Goal: Information Seeking & Learning: Learn about a topic

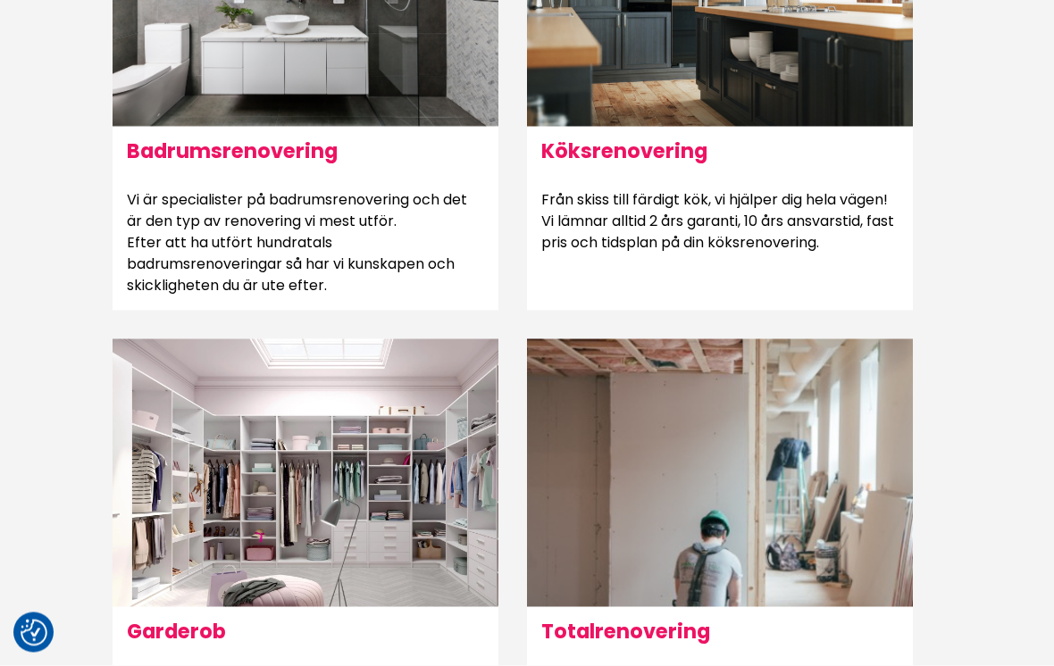
scroll to position [1325, 0]
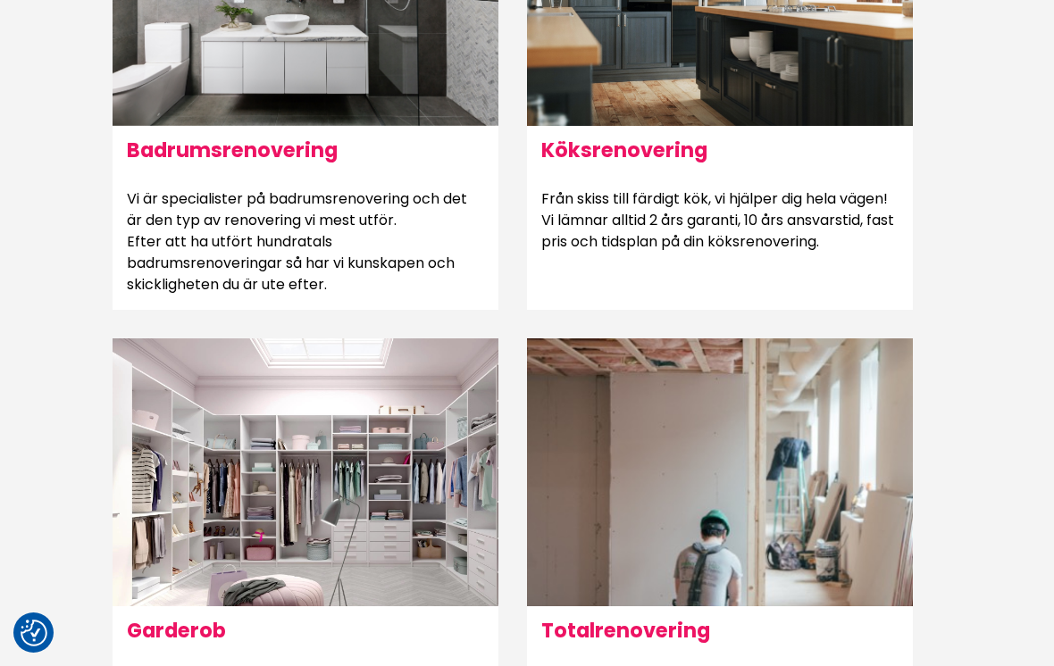
click at [676, 146] on h6 "Köksrenovering" at bounding box center [720, 150] width 386 height 48
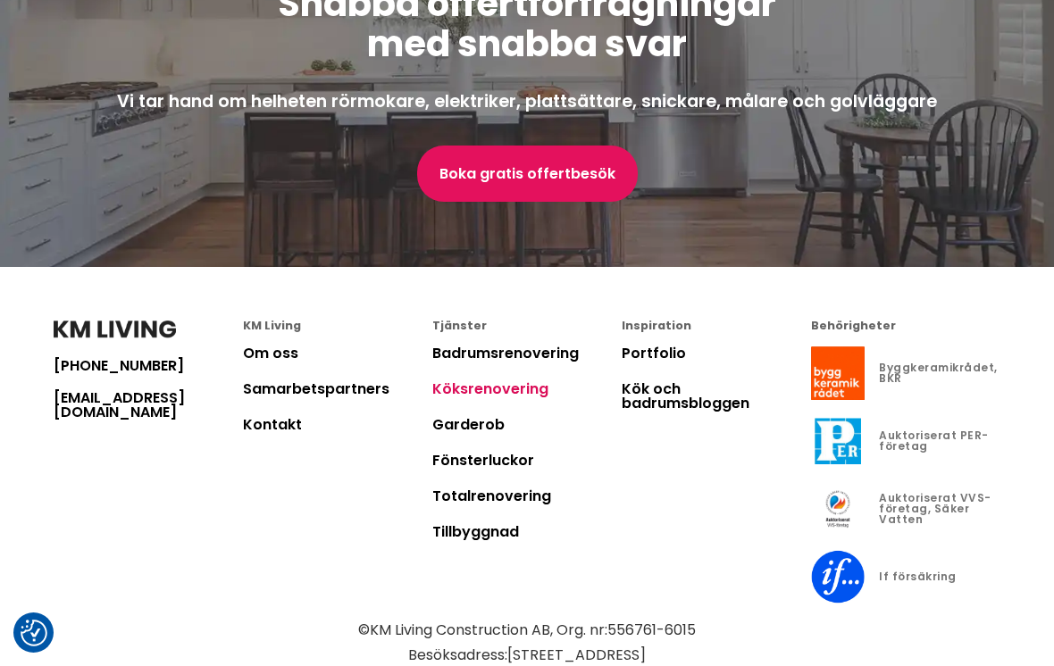
scroll to position [4136, 0]
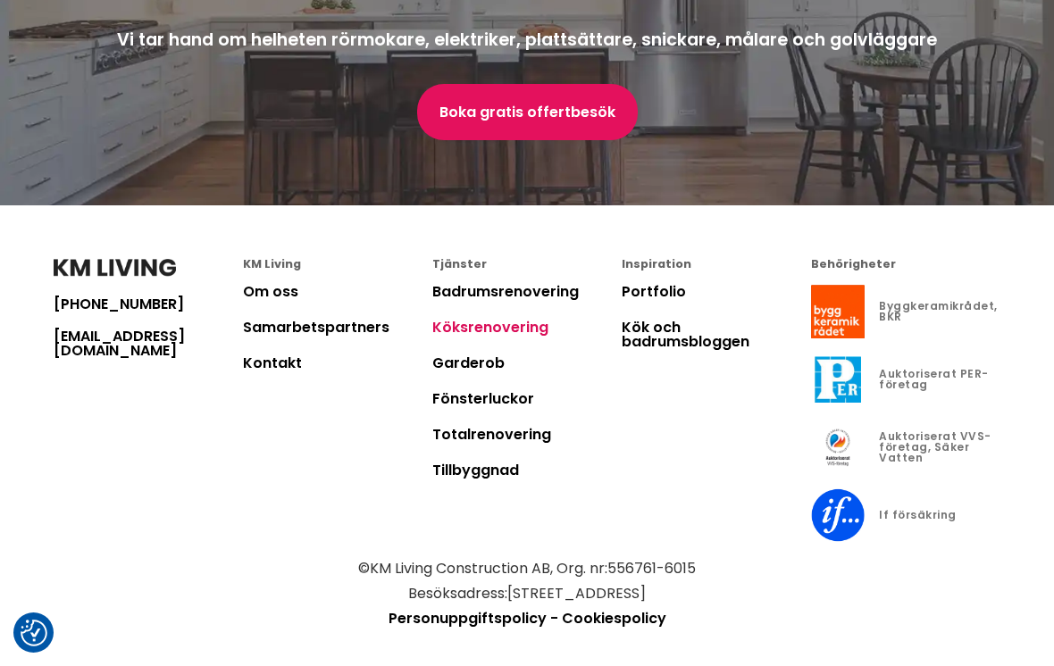
click at [323, 331] on link "Samarbetspartners" at bounding box center [316, 327] width 146 height 21
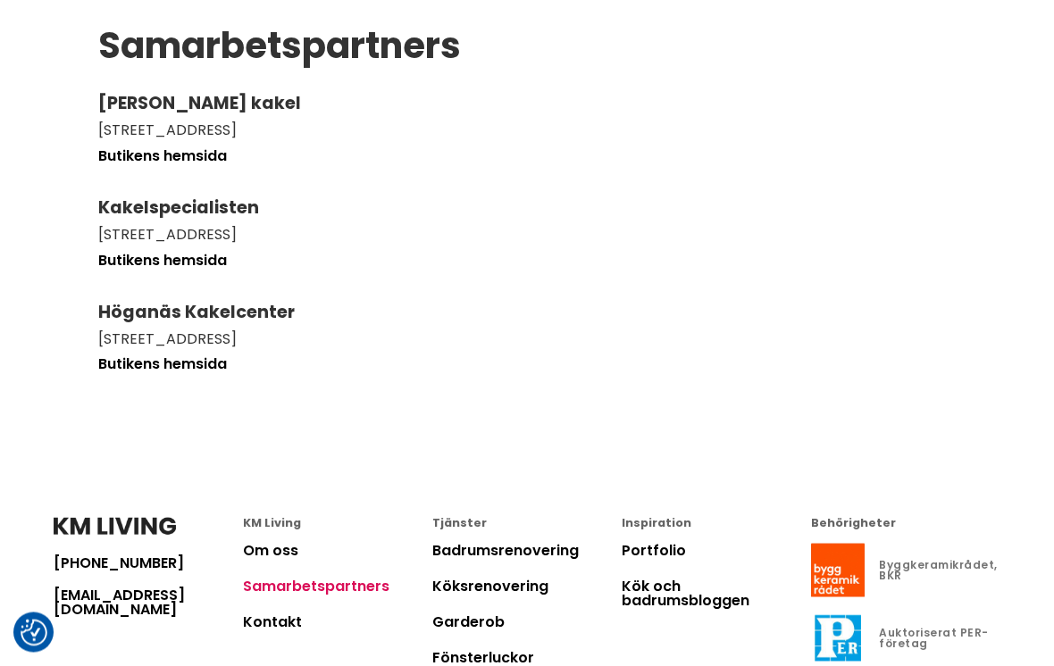
scroll to position [188, 0]
click at [286, 549] on link "Om oss" at bounding box center [270, 549] width 55 height 21
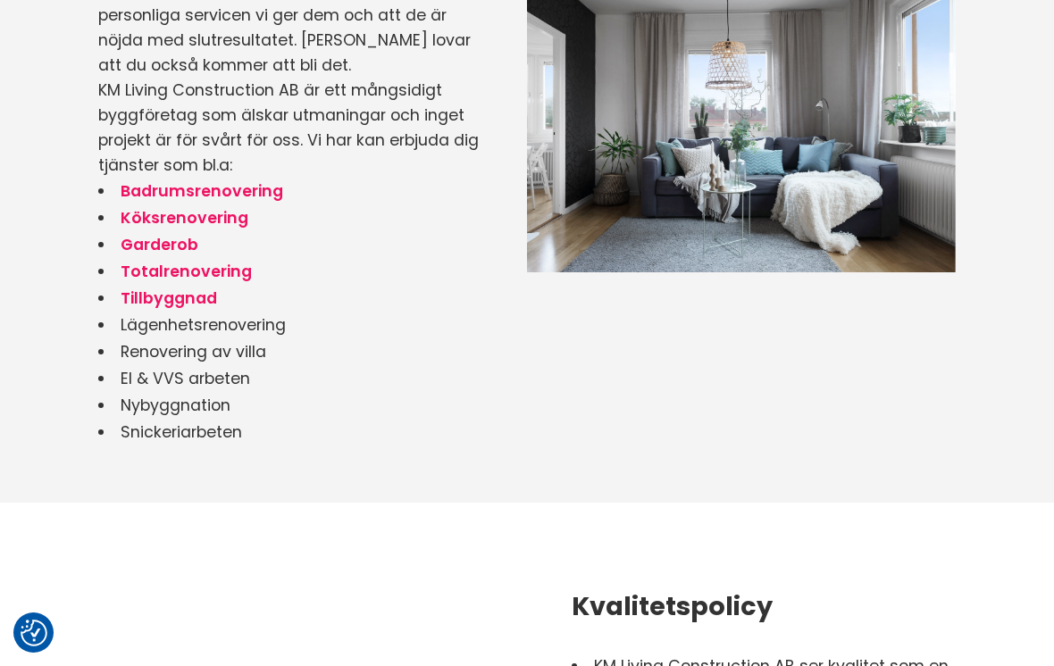
scroll to position [1446, 0]
click at [204, 274] on link "Totalrenovering" at bounding box center [186, 272] width 131 height 21
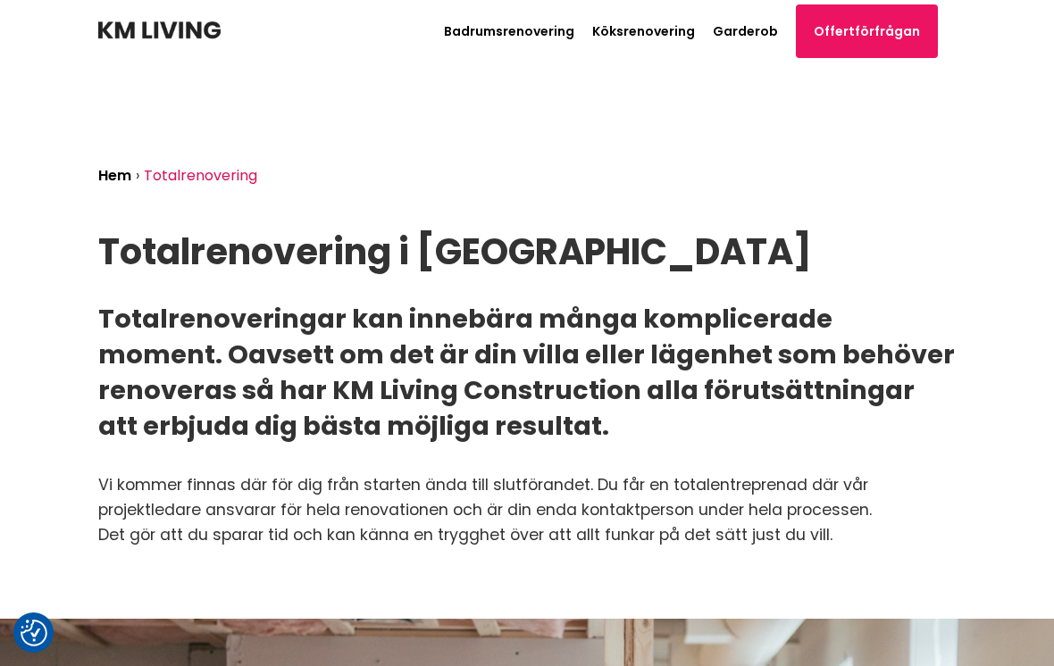
click at [640, 27] on link "Köksrenovering" at bounding box center [643, 31] width 103 height 18
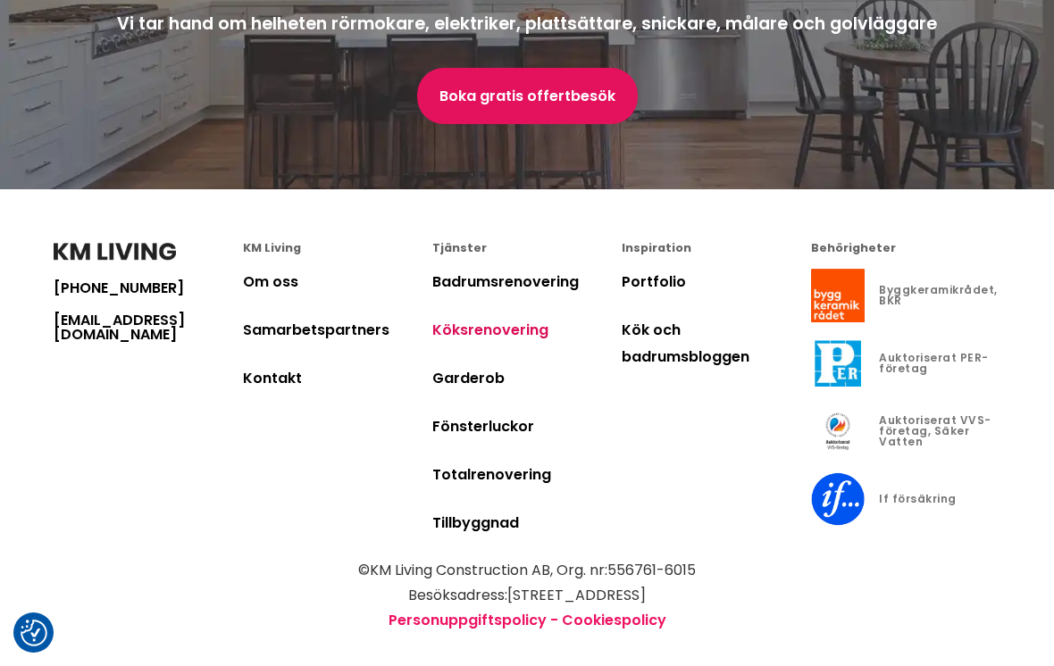
scroll to position [4199, 0]
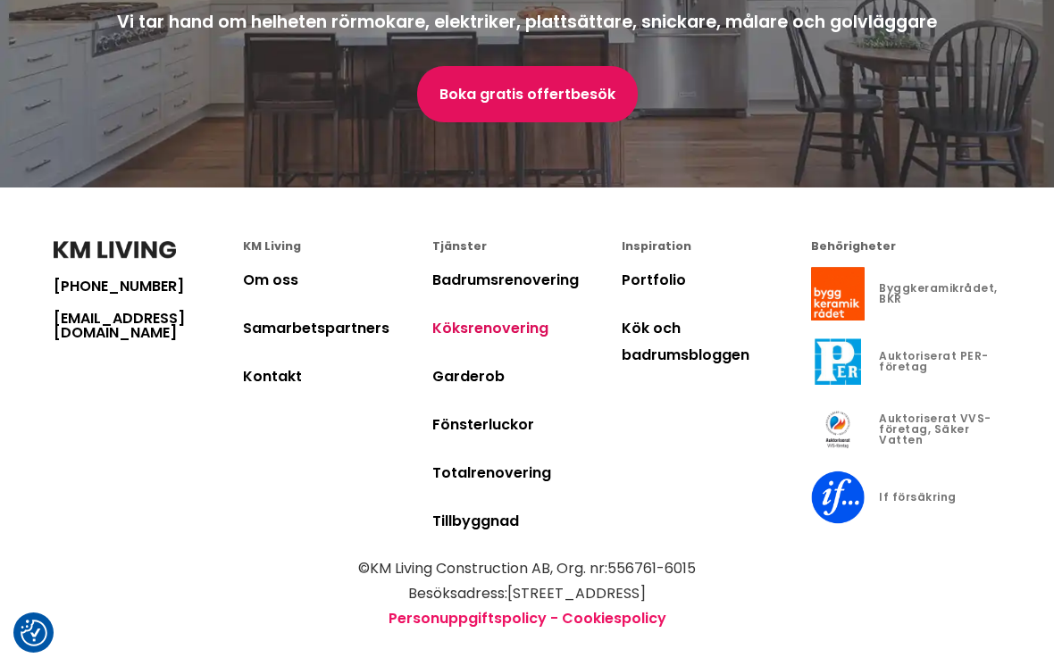
click at [670, 347] on link "Kök och badrumsbloggen" at bounding box center [686, 341] width 128 height 47
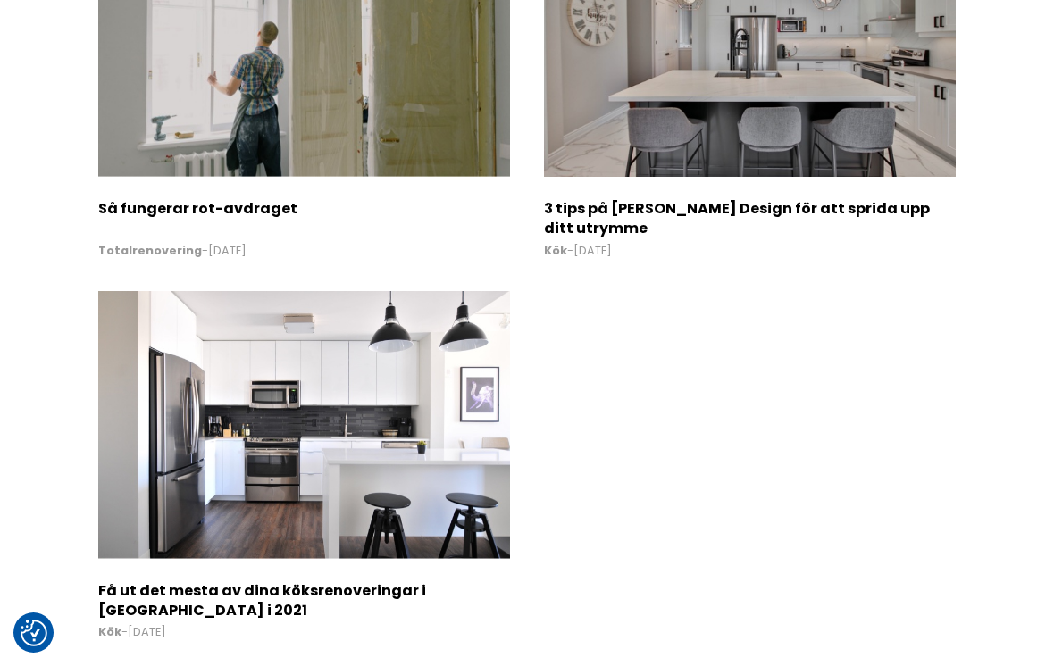
scroll to position [414, 0]
click at [125, 213] on h2 "Så fungerar rot-avdraget" at bounding box center [304, 215] width 412 height 31
